Goal: Task Accomplishment & Management: Use online tool/utility

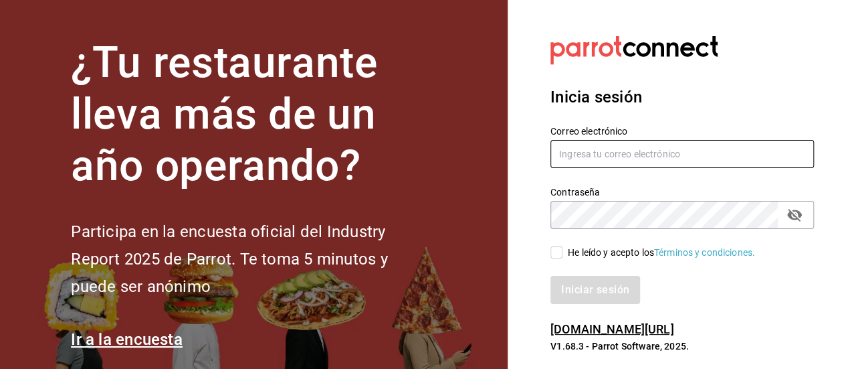
type input "[PERSON_NAME][EMAIL_ADDRESS][PERSON_NAME][DOMAIN_NAME]"
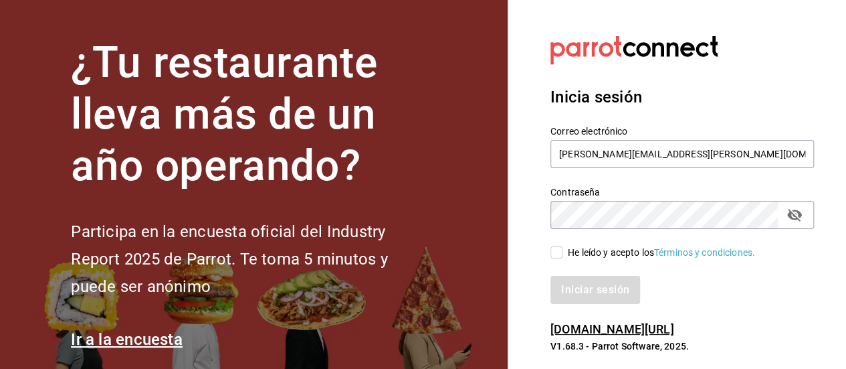
click at [551, 254] on input "He leído y acepto los Términos y condiciones." at bounding box center [557, 252] width 12 height 12
checkbox input "true"
click at [589, 299] on button "Iniciar sesión" at bounding box center [596, 290] width 91 height 28
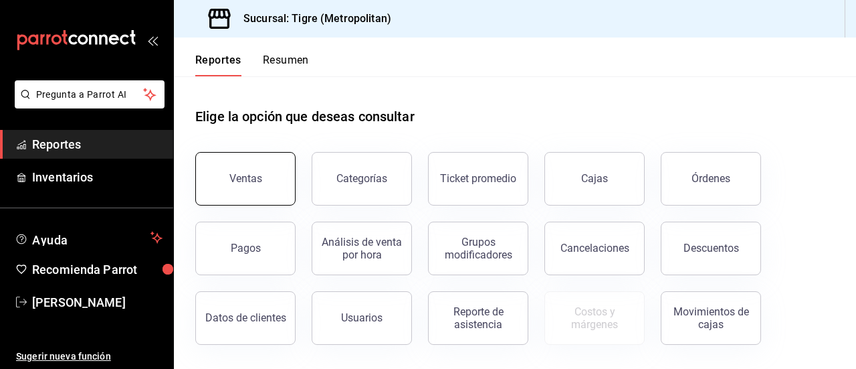
click at [278, 193] on button "Ventas" at bounding box center [245, 179] width 100 height 54
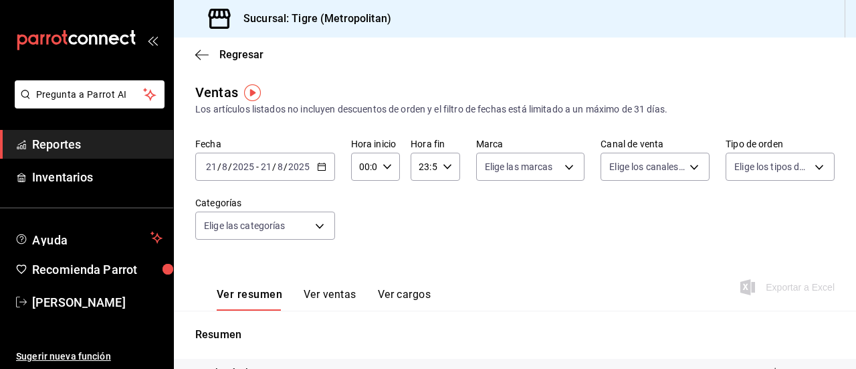
click at [324, 167] on \(Stroke\) "button" at bounding box center [322, 166] width 8 height 7
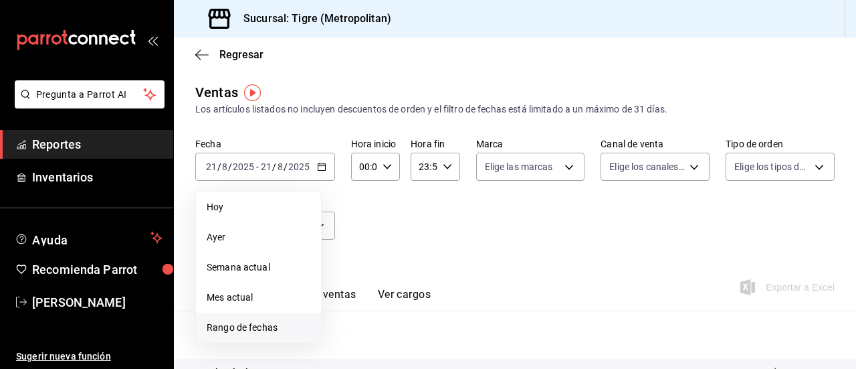
click at [248, 327] on span "Rango de fechas" at bounding box center [259, 327] width 104 height 14
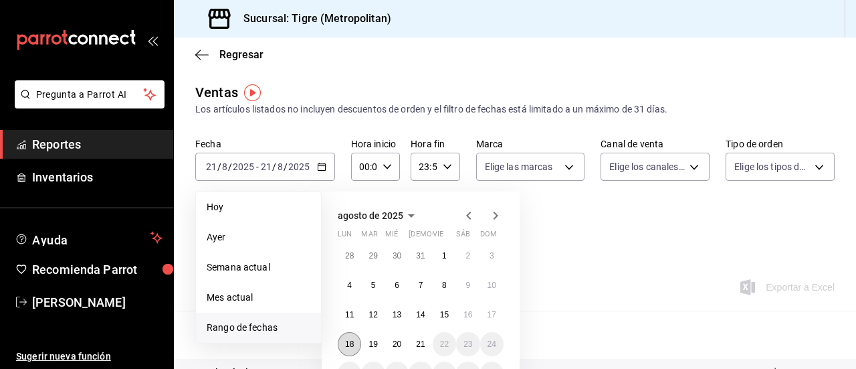
click at [349, 337] on button "18" at bounding box center [349, 344] width 23 height 24
click at [419, 343] on abbr "21" at bounding box center [420, 343] width 9 height 9
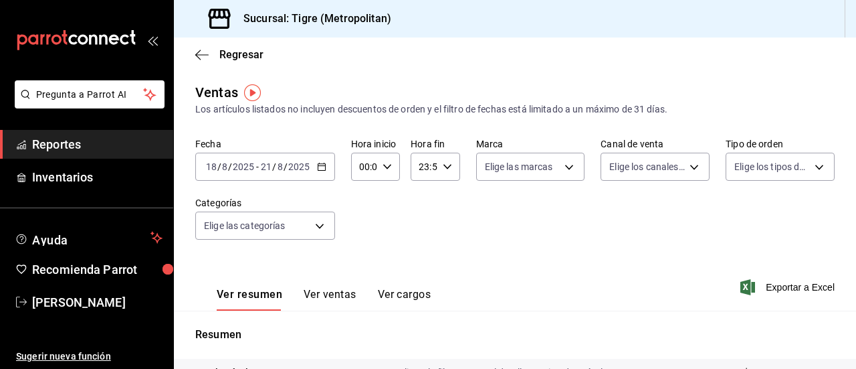
click at [387, 166] on \(Stroke\) "button" at bounding box center [387, 166] width 8 height 5
click at [362, 232] on span "01" at bounding box center [362, 232] width 3 height 11
click at [383, 171] on div at bounding box center [428, 184] width 856 height 369
click at [383, 171] on icon "button" at bounding box center [387, 166] width 9 height 9
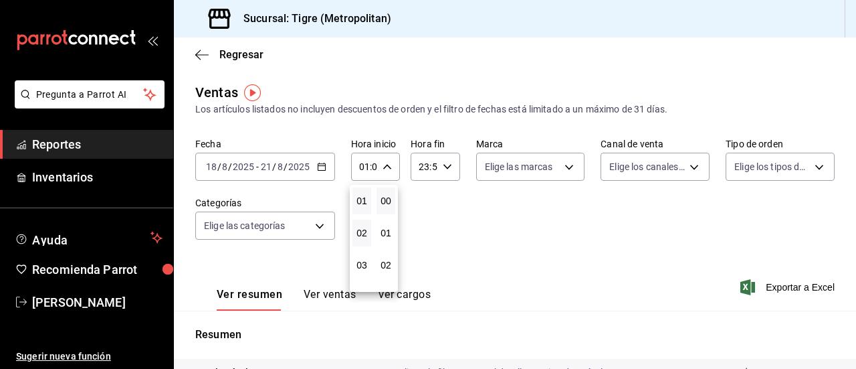
click at [368, 224] on button "02" at bounding box center [362, 232] width 19 height 27
type input "02:00"
click at [365, 242] on button "05" at bounding box center [362, 248] width 19 height 27
type input "05:00"
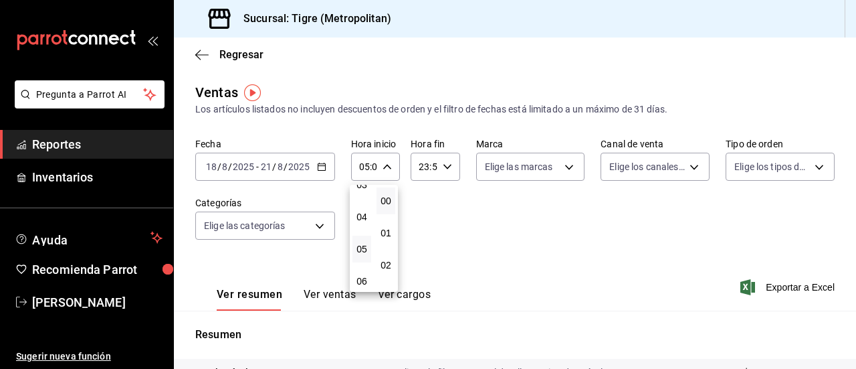
click at [387, 195] on span "00" at bounding box center [386, 200] width 3 height 11
click at [446, 165] on div at bounding box center [428, 184] width 856 height 369
click at [446, 165] on \(Stroke\) "button" at bounding box center [447, 166] width 8 height 5
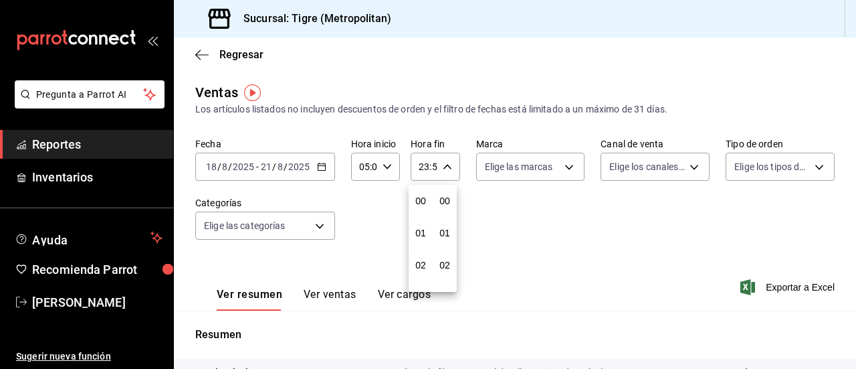
scroll to position [1820, 0]
click at [421, 205] on button "21" at bounding box center [420, 211] width 19 height 27
type input "21:59"
click at [422, 249] on span "05" at bounding box center [420, 254] width 3 height 11
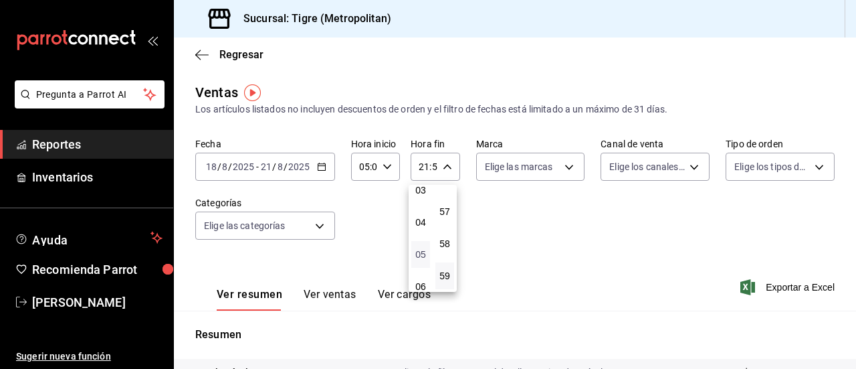
type input "05:59"
click at [440, 173] on div at bounding box center [428, 184] width 856 height 369
click at [444, 172] on div "05:59 Hora fin" at bounding box center [435, 167] width 49 height 28
click at [444, 191] on button "56" at bounding box center [445, 179] width 19 height 27
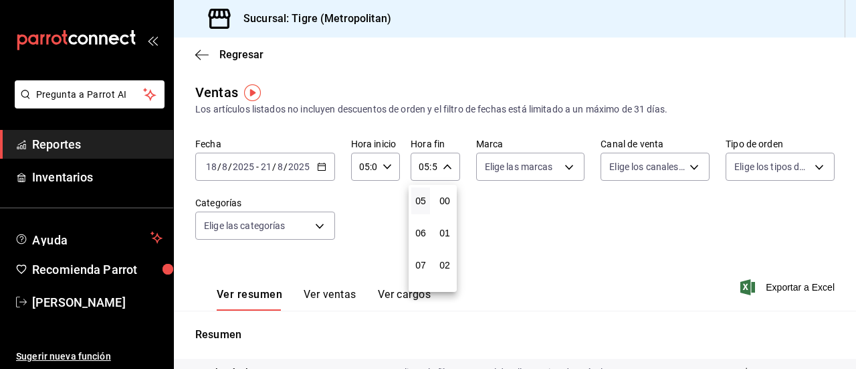
click at [444, 191] on button "00" at bounding box center [445, 200] width 19 height 27
type input "05:00"
click at [771, 287] on div at bounding box center [428, 184] width 856 height 369
click at [771, 287] on span "Exportar a Excel" at bounding box center [789, 287] width 92 height 16
